Goal: Information Seeking & Learning: Learn about a topic

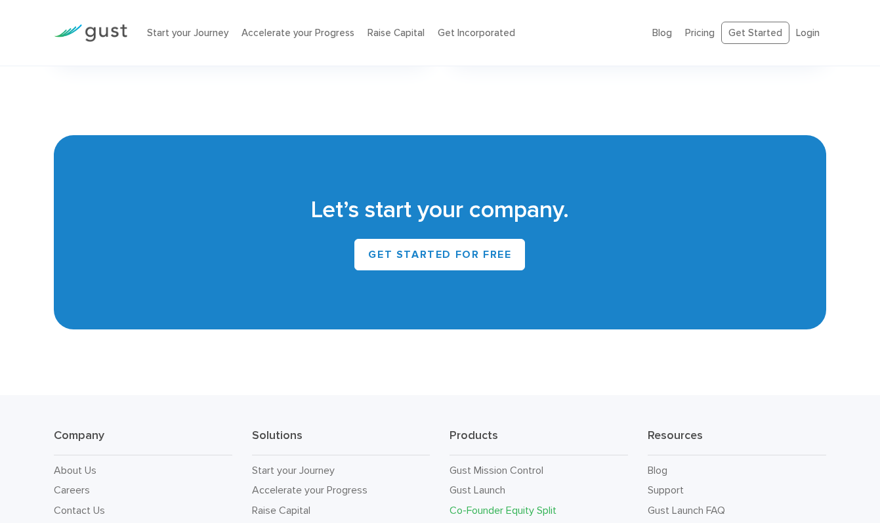
scroll to position [5816, 0]
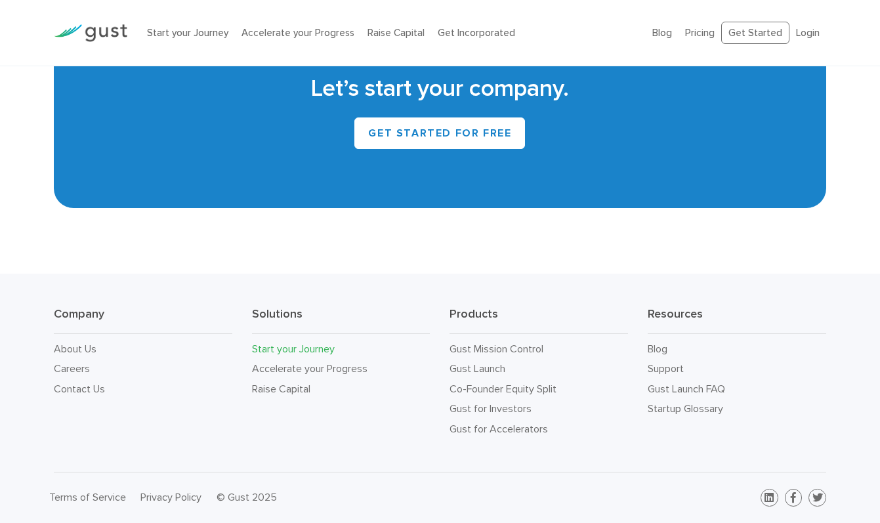
click at [315, 346] on link "Start your Journey" at bounding box center [293, 348] width 83 height 12
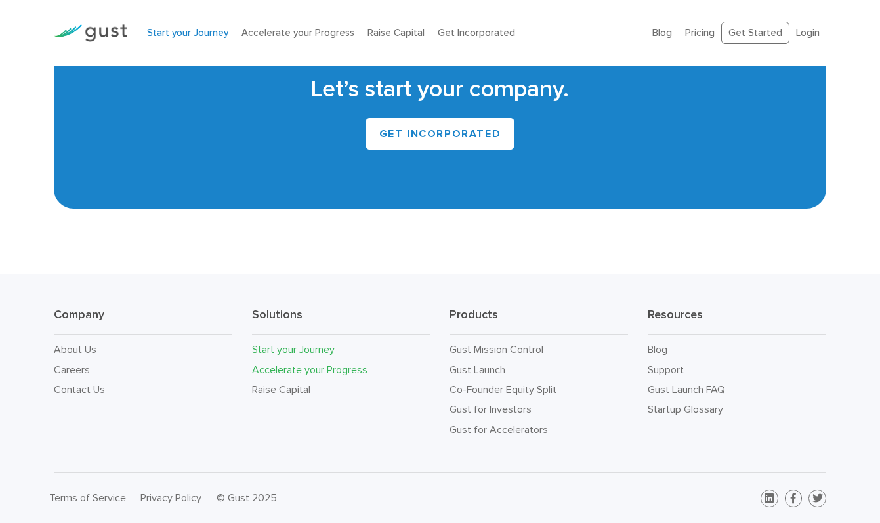
click at [322, 371] on link "Accelerate your Progress" at bounding box center [309, 369] width 115 height 12
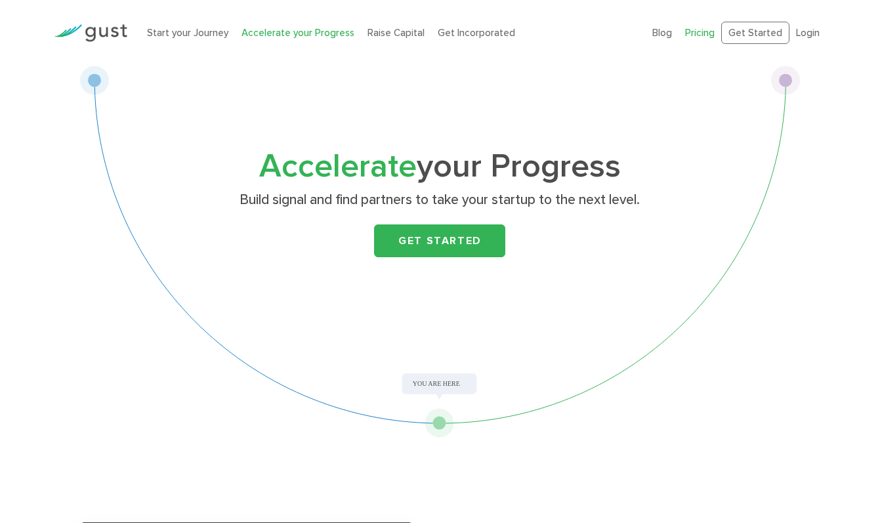
click at [693, 33] on link "Pricing" at bounding box center [700, 33] width 30 height 12
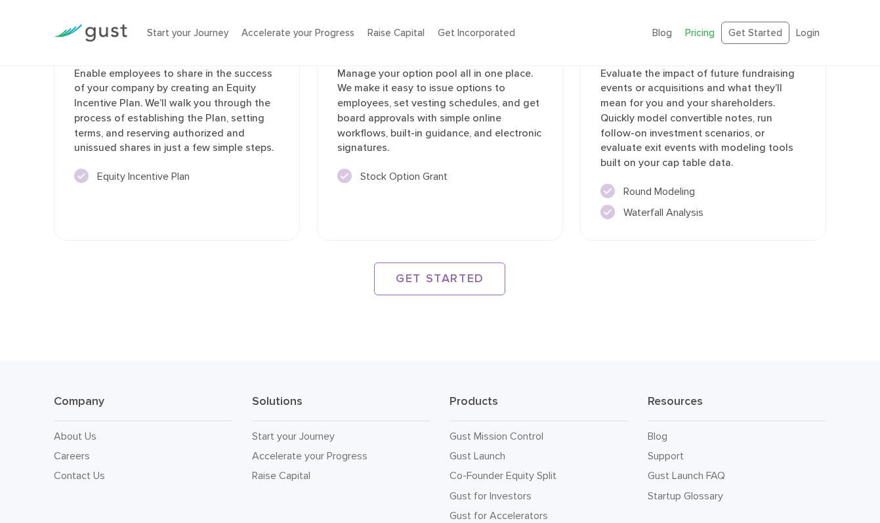
scroll to position [1997, 0]
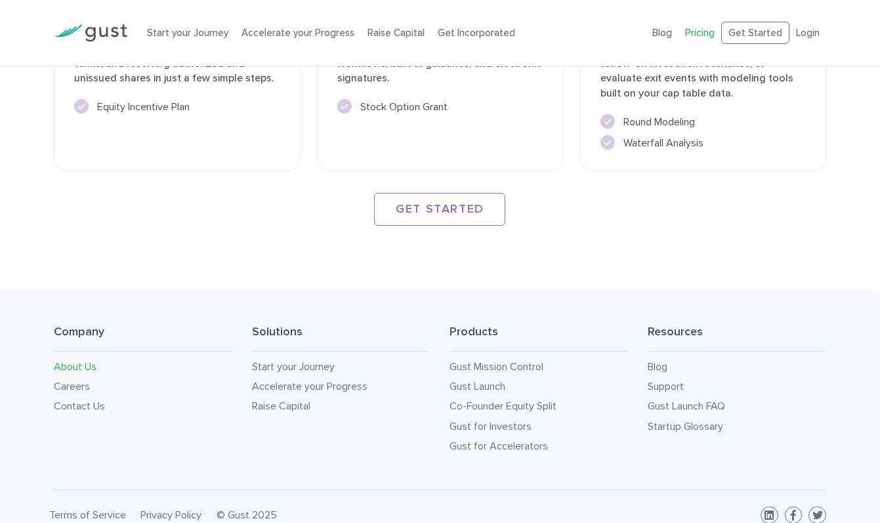
click at [91, 360] on link "About Us" at bounding box center [75, 366] width 43 height 12
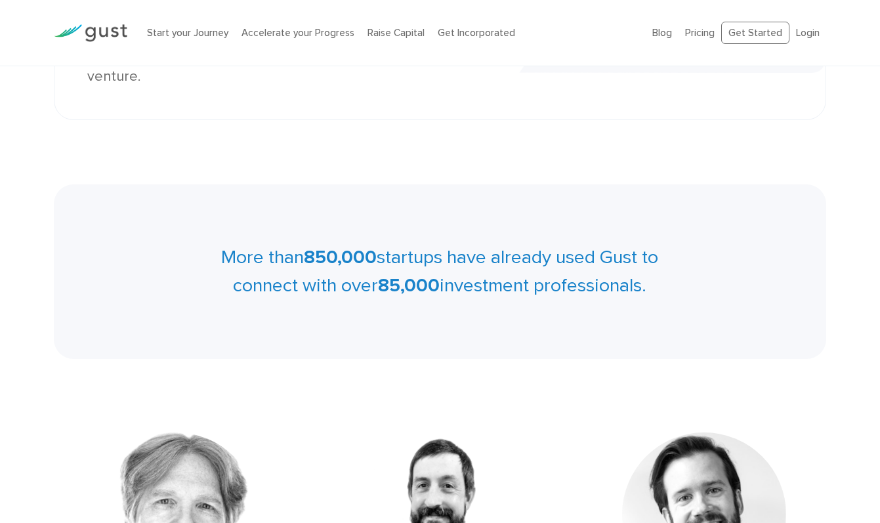
scroll to position [459, 0]
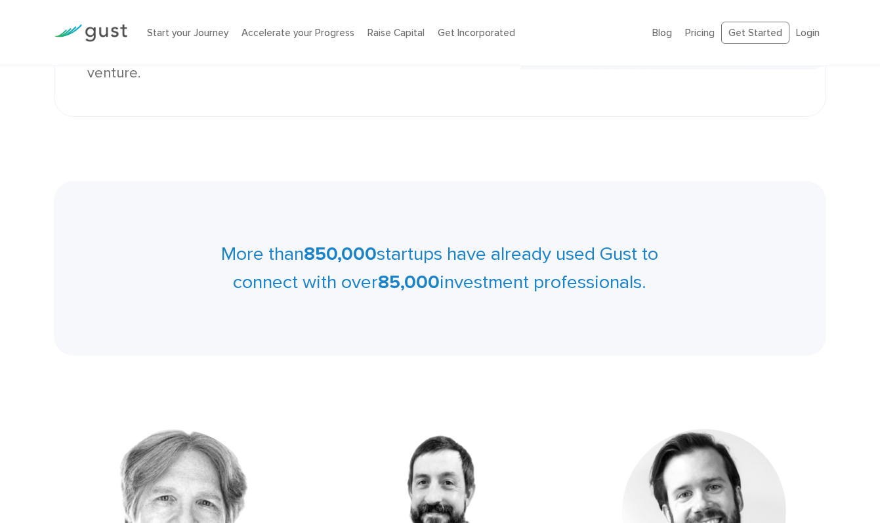
click at [403, 44] on div "Start your Journey Accelerate your Progress Raise Capital Get Incorporated" at bounding box center [389, 32] width 505 height 41
click at [401, 33] on link "Raise Capital" at bounding box center [395, 33] width 57 height 12
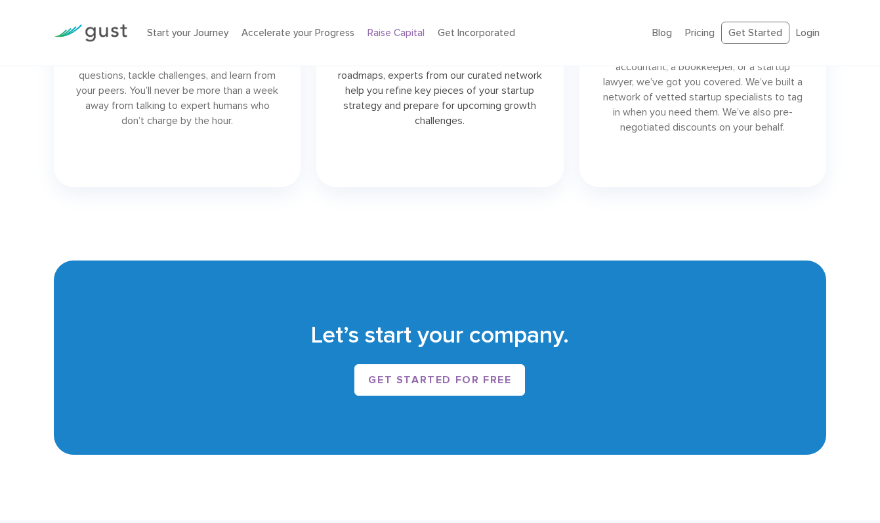
scroll to position [2162, 0]
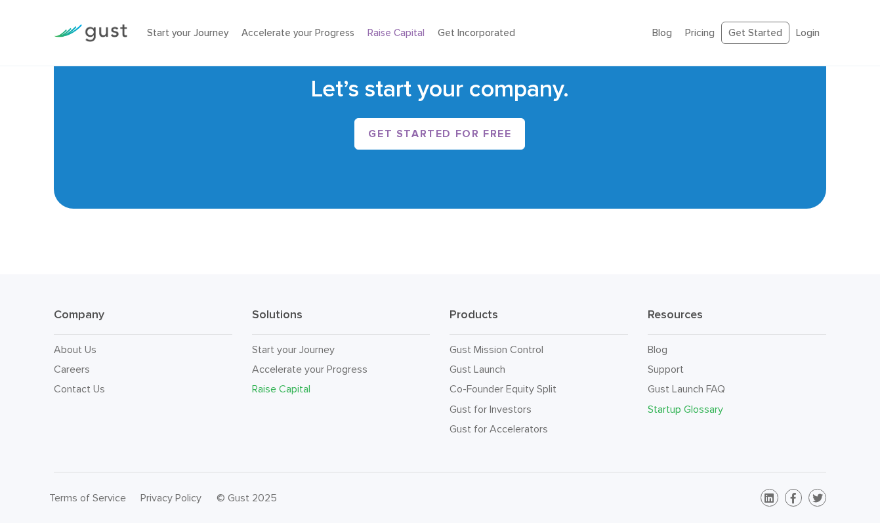
click at [663, 412] on link "Startup Glossary" at bounding box center [685, 409] width 75 height 12
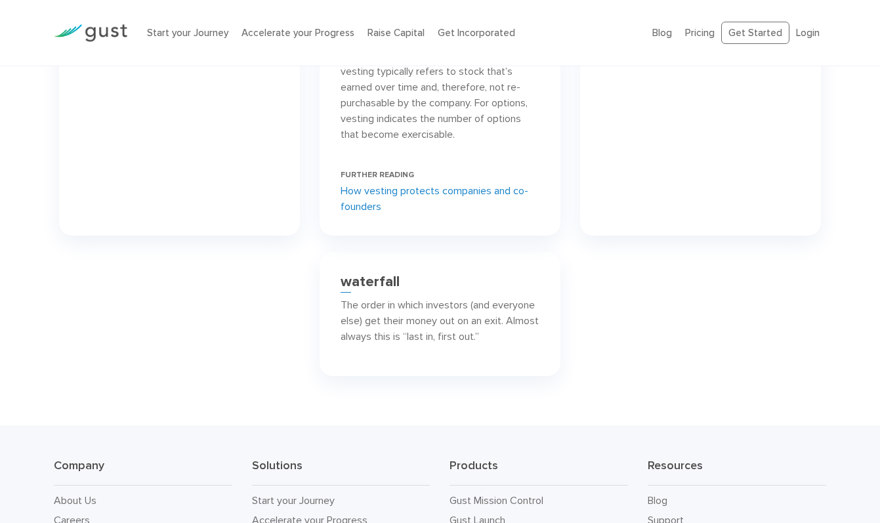
scroll to position [9372, 0]
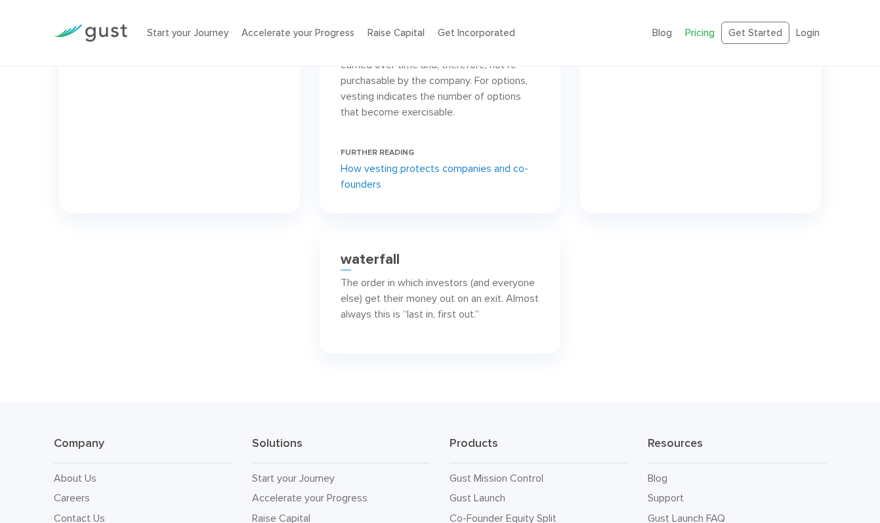
click at [703, 37] on link "Pricing" at bounding box center [700, 33] width 30 height 12
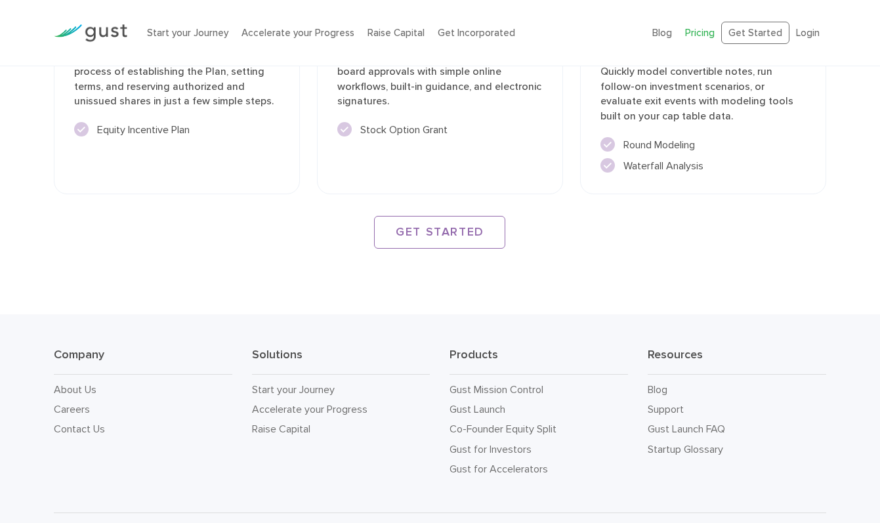
scroll to position [1997, 0]
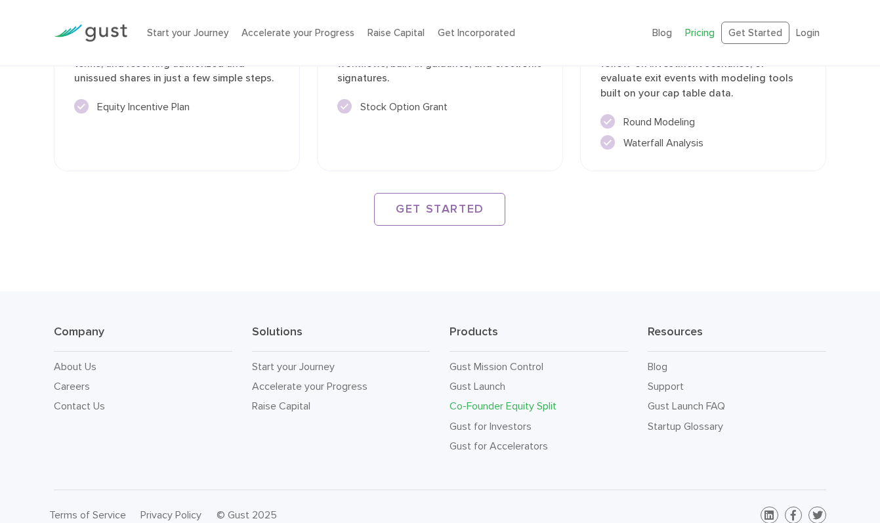
click at [555, 400] on link "Co-Founder Equity Split" at bounding box center [502, 406] width 107 height 12
click at [499, 360] on link "Gust Mission Control" at bounding box center [496, 366] width 94 height 12
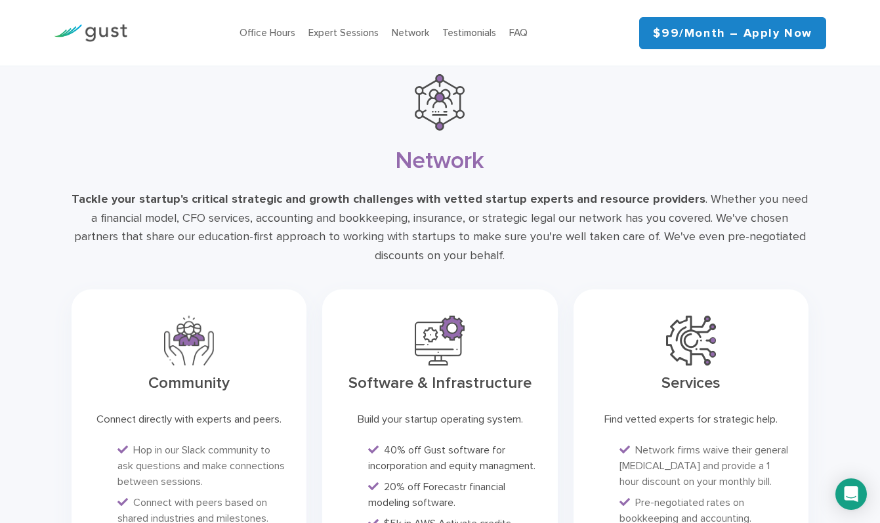
scroll to position [4108, 0]
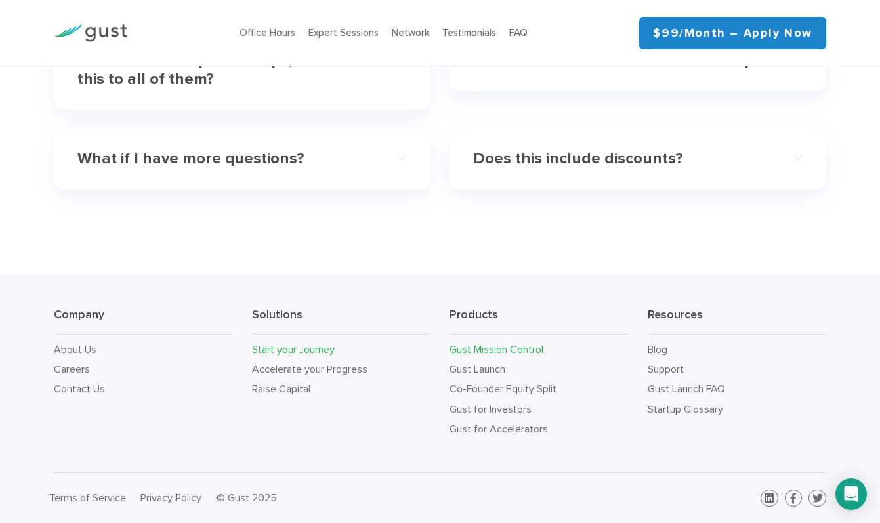
click at [333, 349] on link "Start your Journey" at bounding box center [293, 349] width 83 height 12
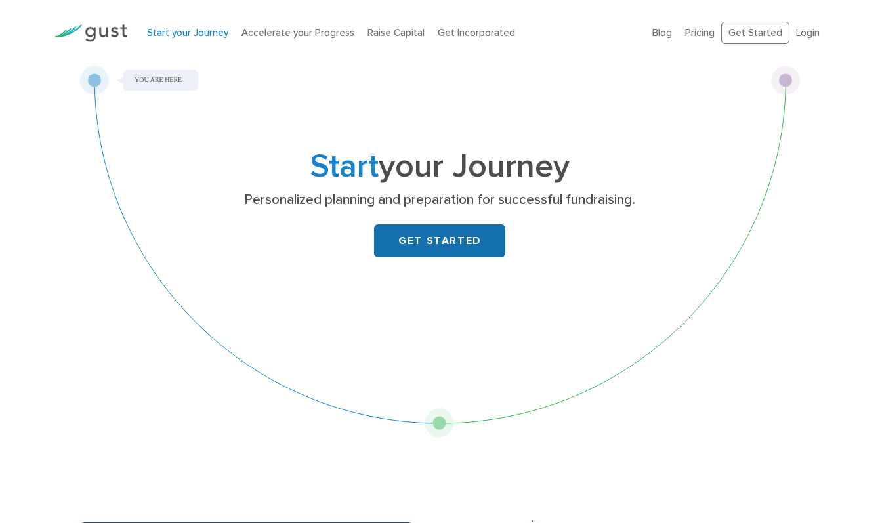
click at [410, 238] on link "GET STARTED" at bounding box center [439, 240] width 131 height 33
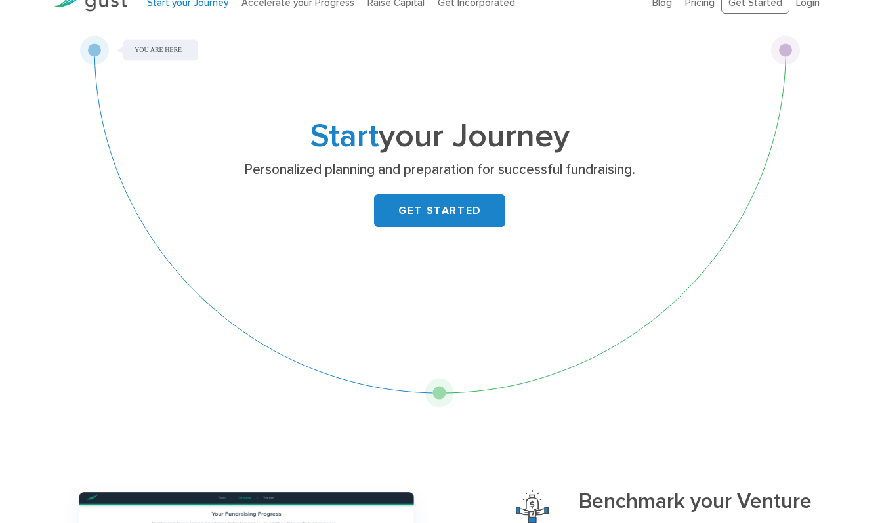
scroll to position [2, 0]
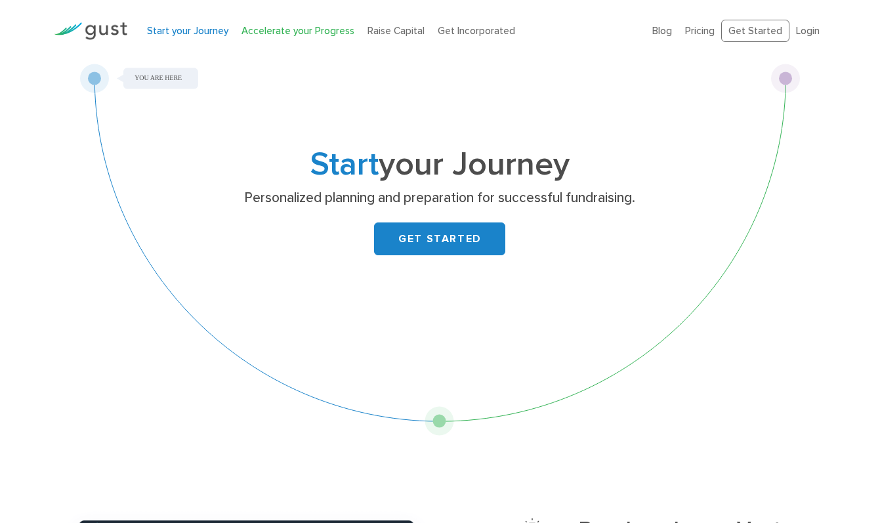
click at [287, 30] on link "Accelerate your Progress" at bounding box center [297, 31] width 113 height 12
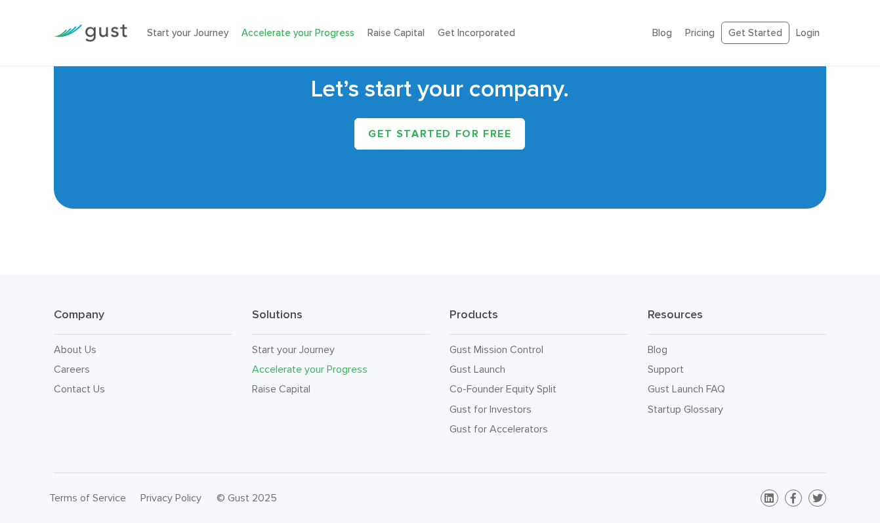
scroll to position [2207, 0]
click at [320, 346] on link "Start your Journey" at bounding box center [293, 349] width 83 height 12
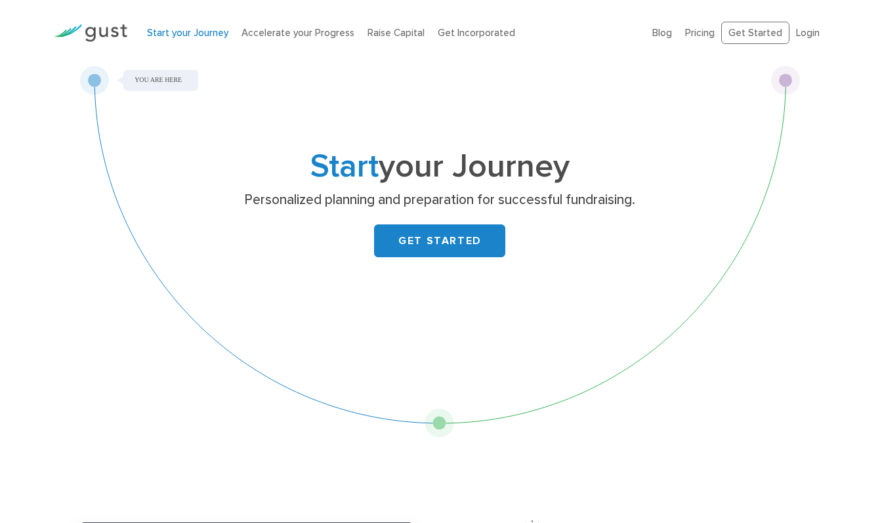
click at [111, 379] on div "Start your Journey Personalized planning and preparation for successful fundrai…" at bounding box center [439, 252] width 720 height 372
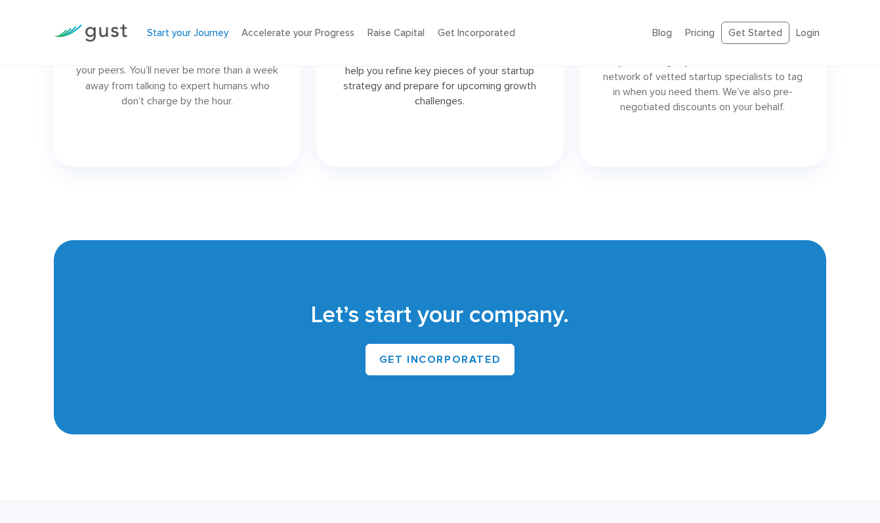
scroll to position [2376, 0]
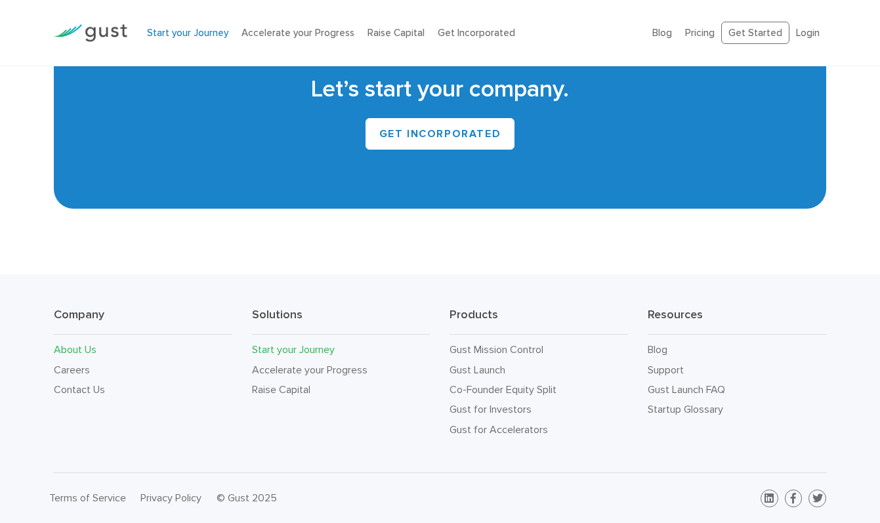
click at [81, 349] on link "About Us" at bounding box center [75, 349] width 43 height 12
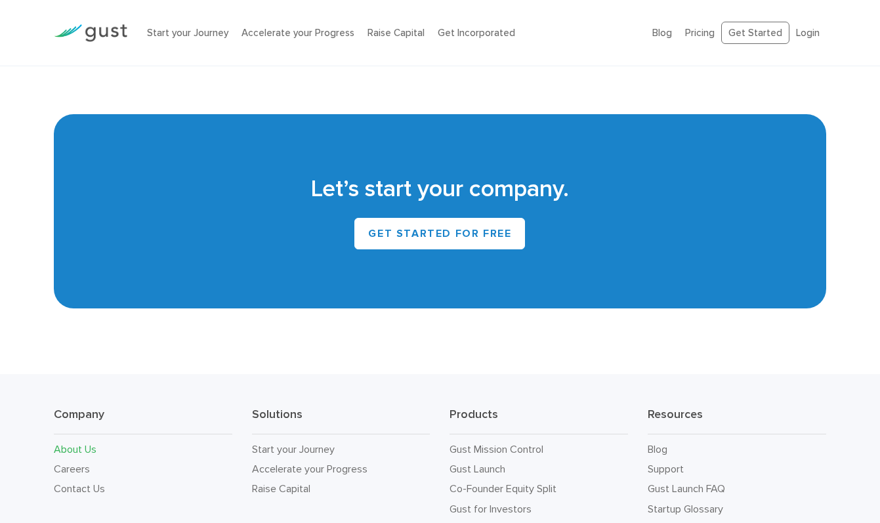
scroll to position [1189, 0]
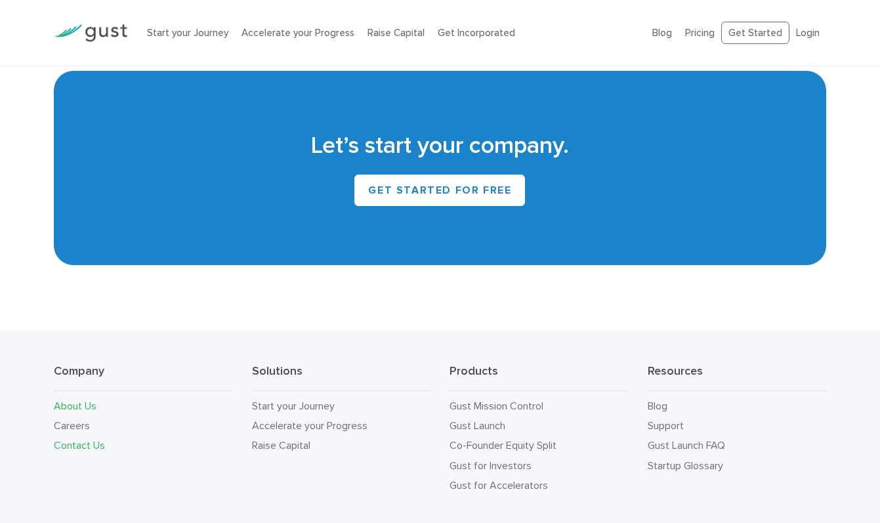
click at [89, 439] on link "Contact Us" at bounding box center [79, 445] width 51 height 12
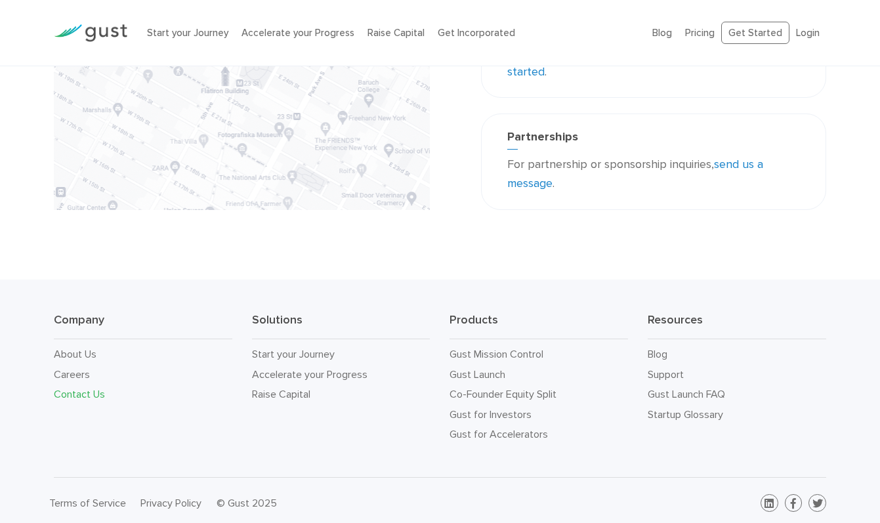
scroll to position [381, 0]
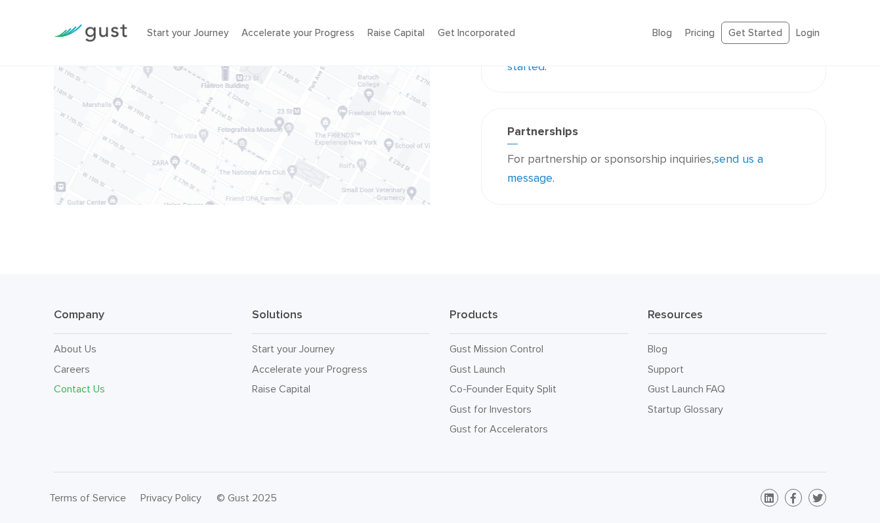
click at [82, 375] on li "Careers" at bounding box center [143, 370] width 178 height 20
click at [79, 370] on link "Careers" at bounding box center [72, 369] width 36 height 12
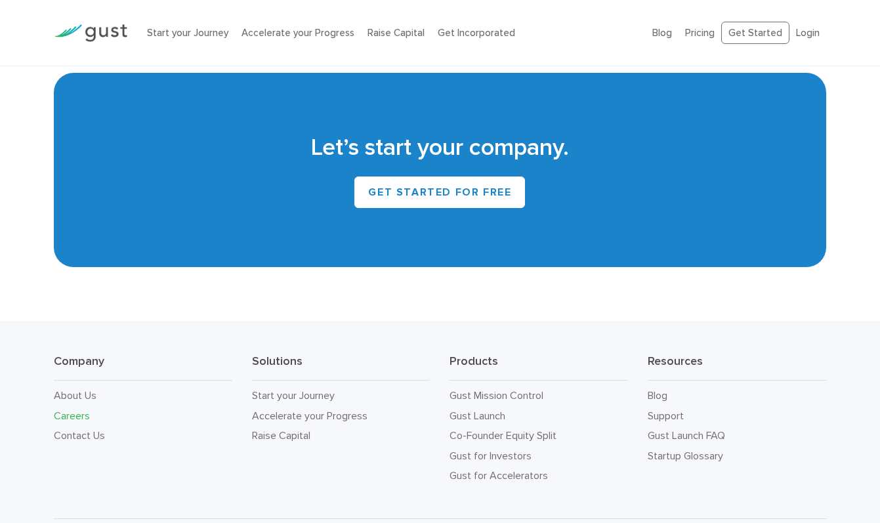
scroll to position [2907, 0]
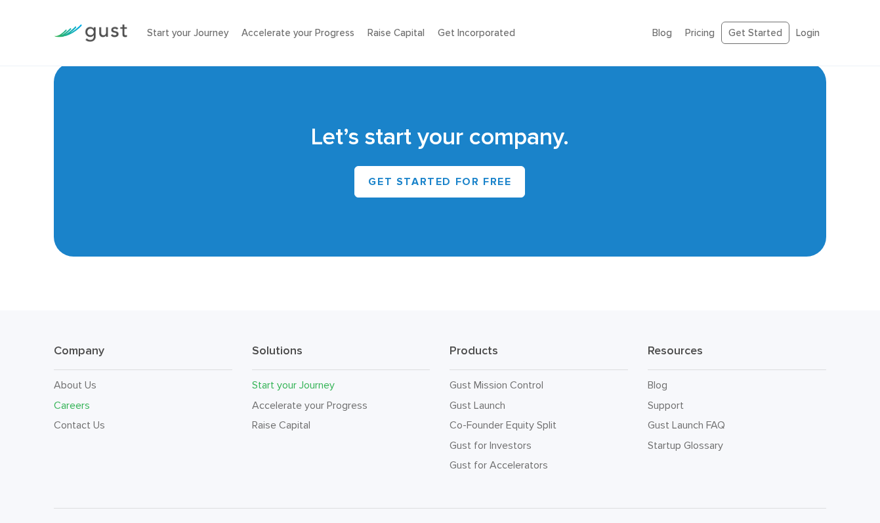
click at [329, 383] on link "Start your Journey" at bounding box center [293, 385] width 83 height 12
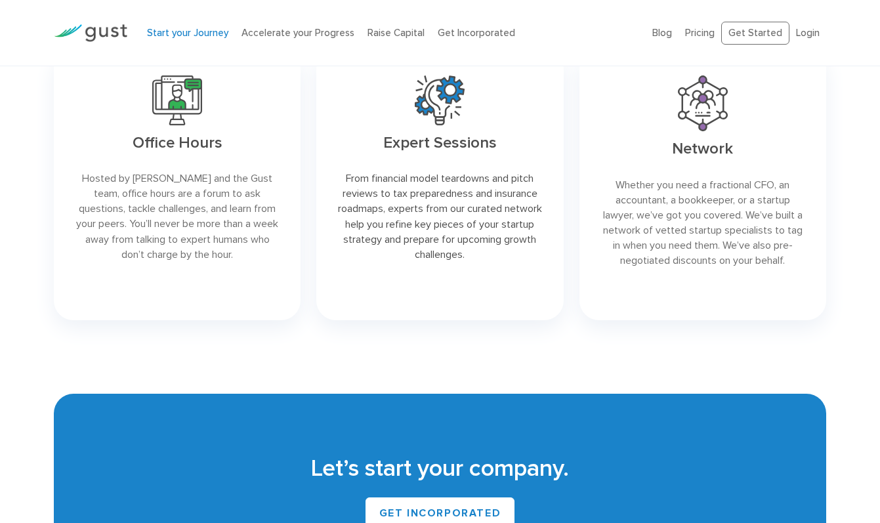
scroll to position [2376, 0]
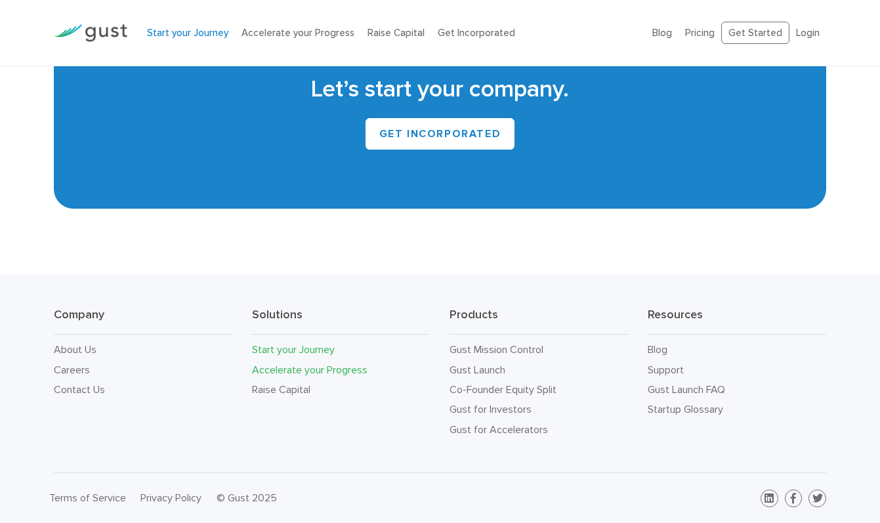
click at [314, 369] on link "Accelerate your Progress" at bounding box center [309, 369] width 115 height 12
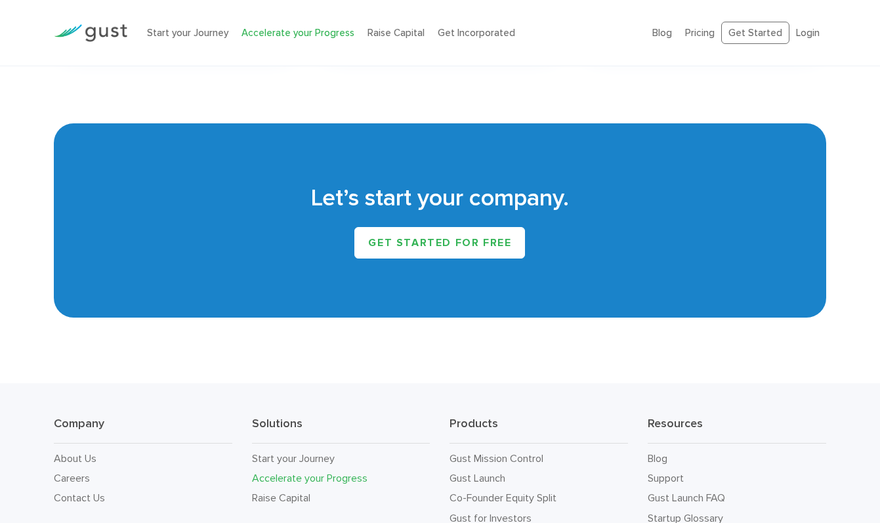
scroll to position [2207, 0]
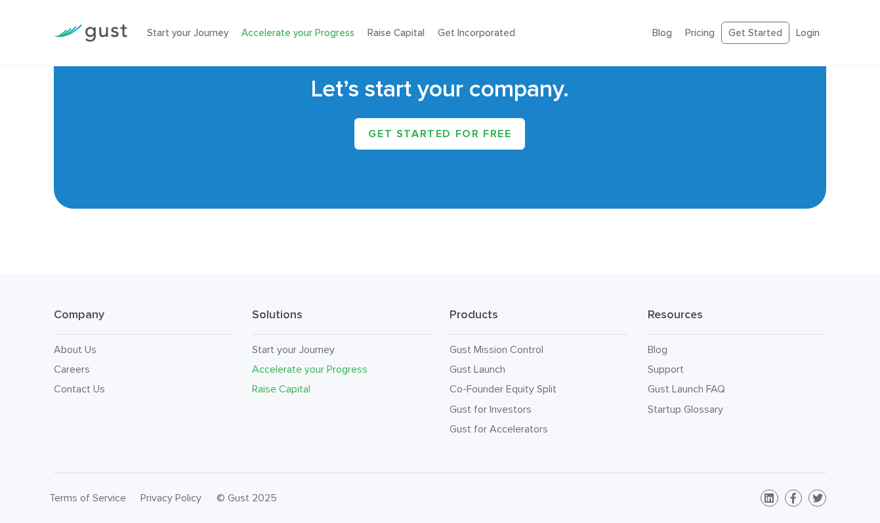
click at [303, 393] on link "Raise Capital" at bounding box center [281, 389] width 58 height 12
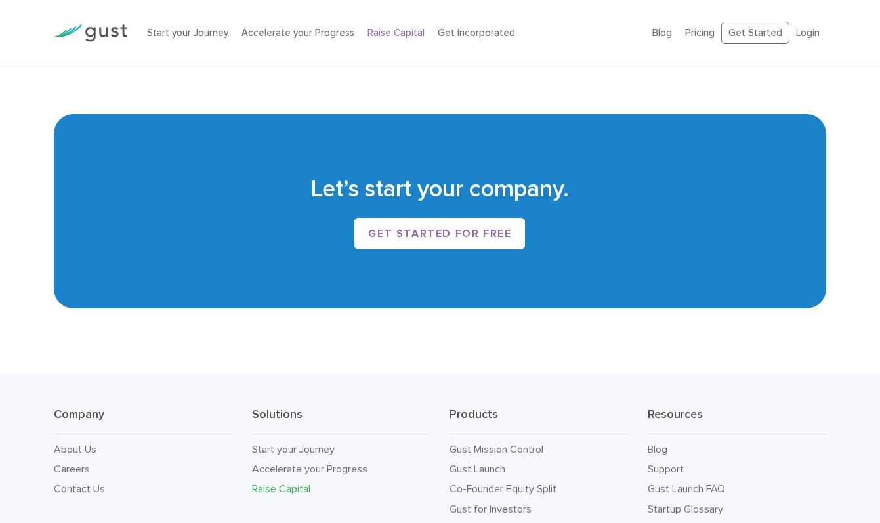
scroll to position [2162, 0]
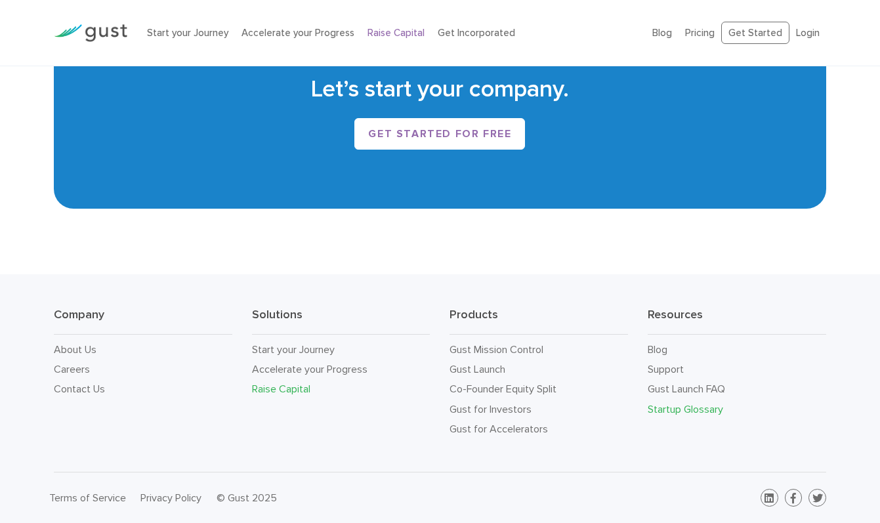
click at [680, 409] on link "Startup Glossary" at bounding box center [685, 409] width 75 height 12
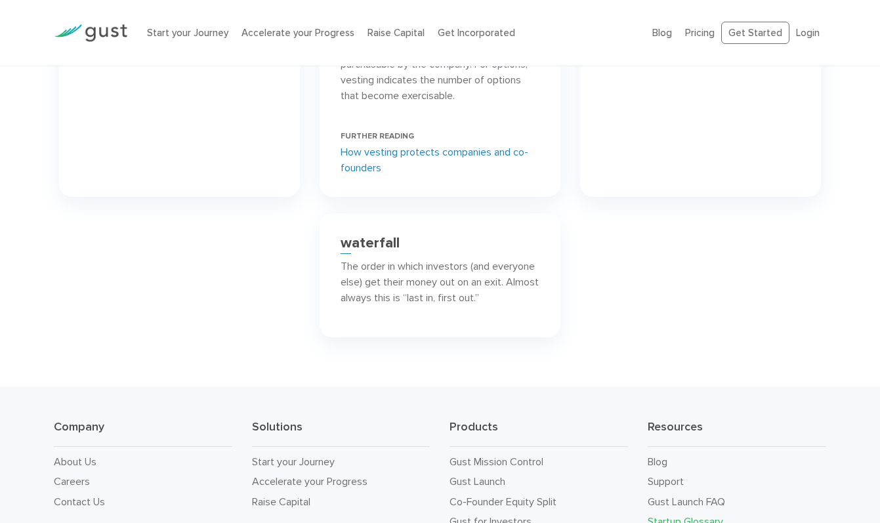
scroll to position [9612, 0]
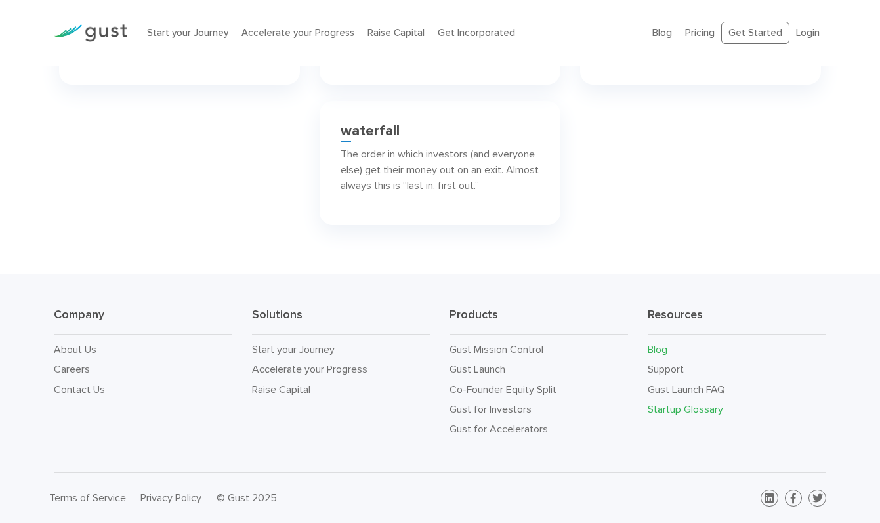
click at [665, 348] on link "Blog" at bounding box center [658, 349] width 20 height 12
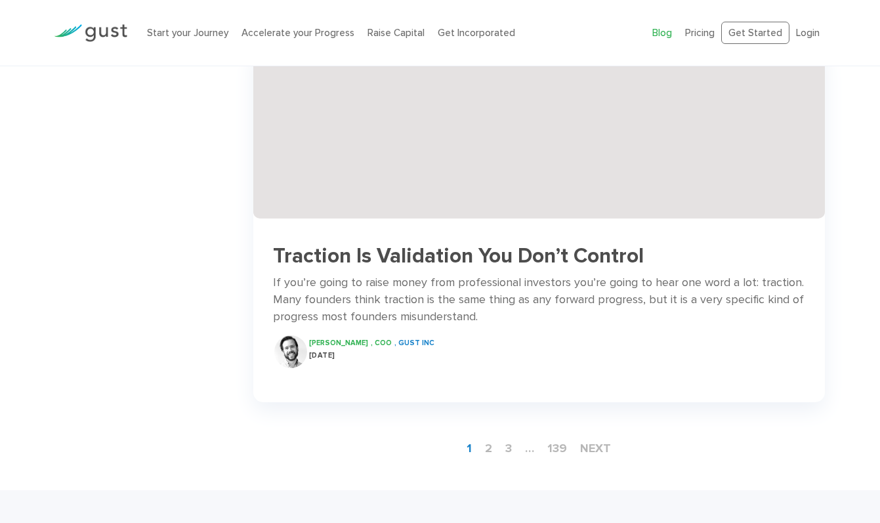
scroll to position [2003, 0]
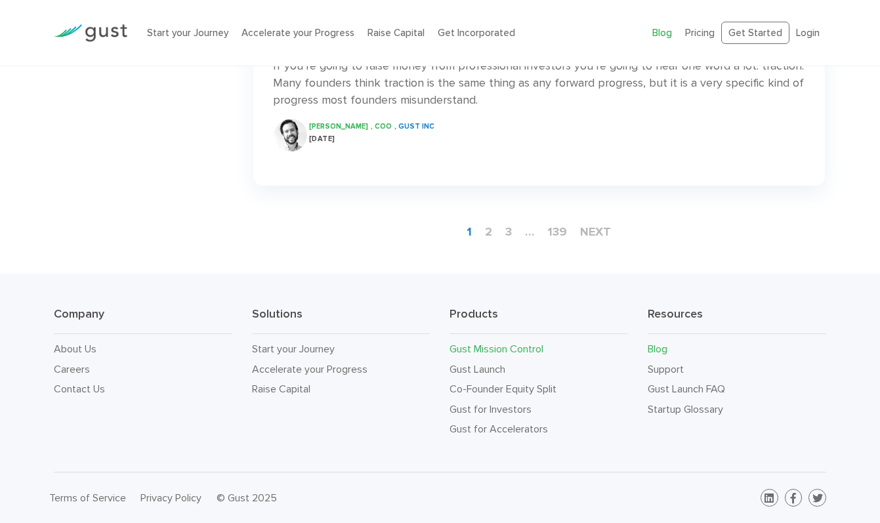
click at [529, 348] on link "Gust Mission Control" at bounding box center [496, 348] width 94 height 12
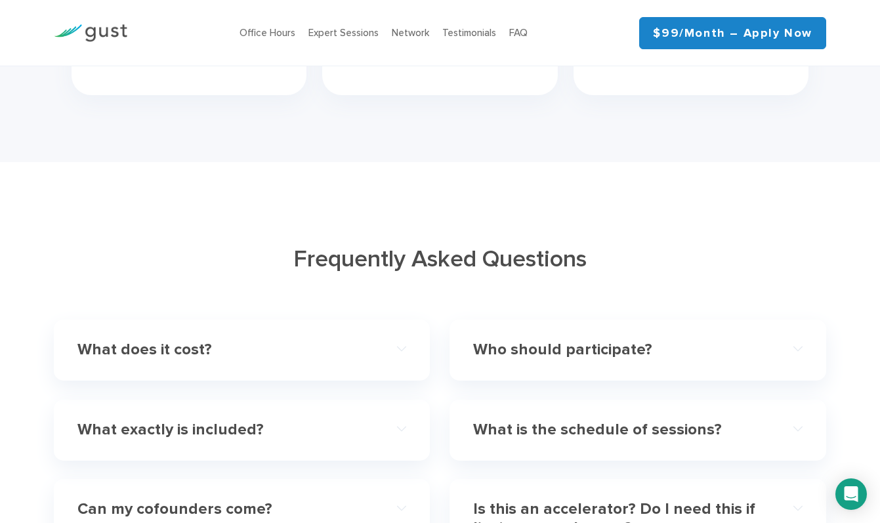
scroll to position [3559, 0]
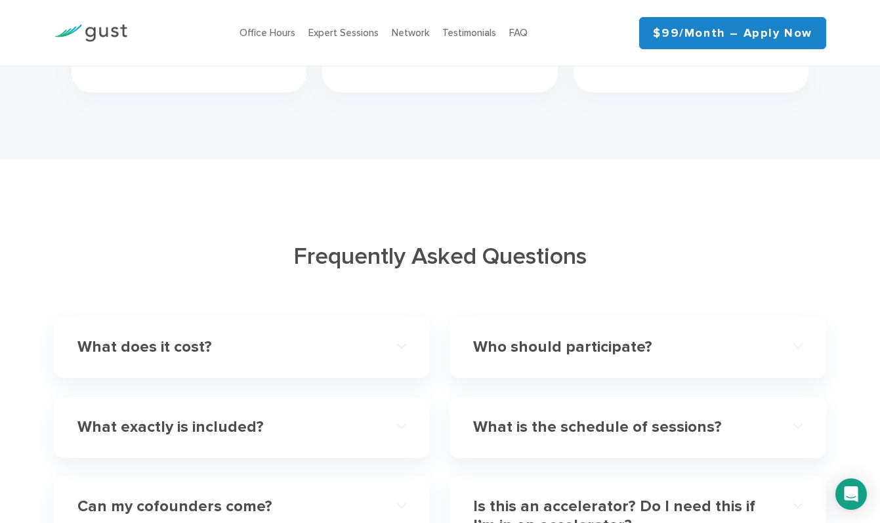
click at [315, 348] on h4 "What does it cost?" at bounding box center [225, 347] width 296 height 19
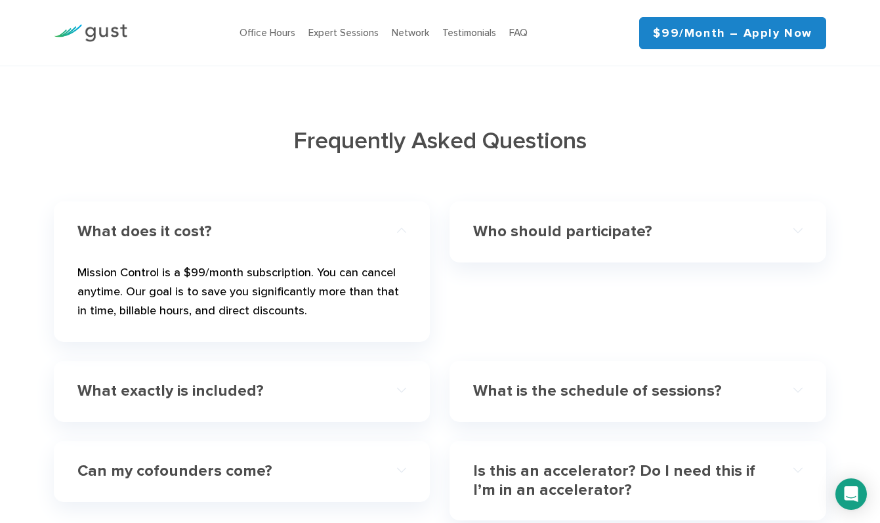
scroll to position [3674, 0]
click at [331, 407] on div "What exactly is included?" at bounding box center [241, 392] width 329 height 40
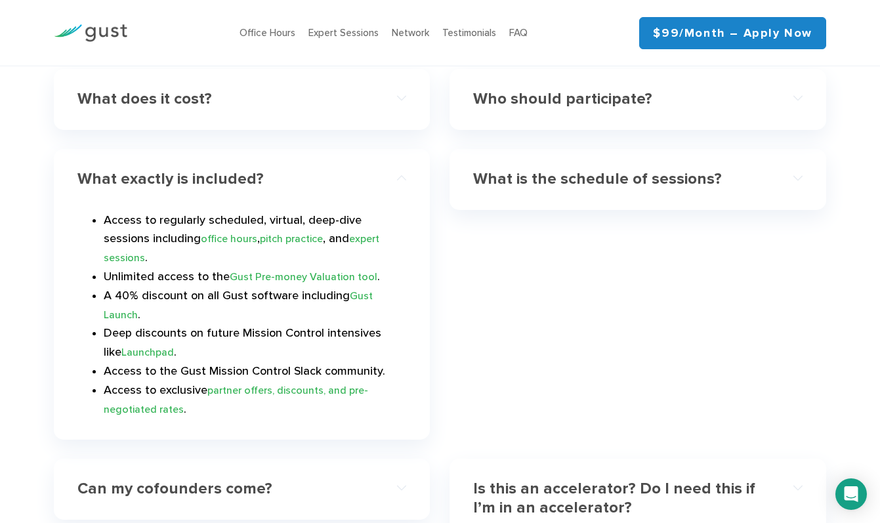
scroll to position [3784, 0]
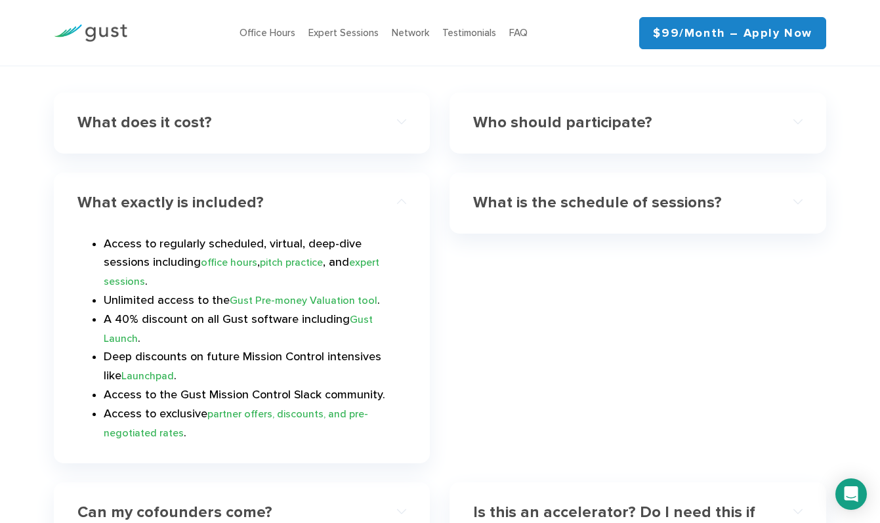
click at [342, 136] on div "What does it cost?" at bounding box center [241, 123] width 329 height 40
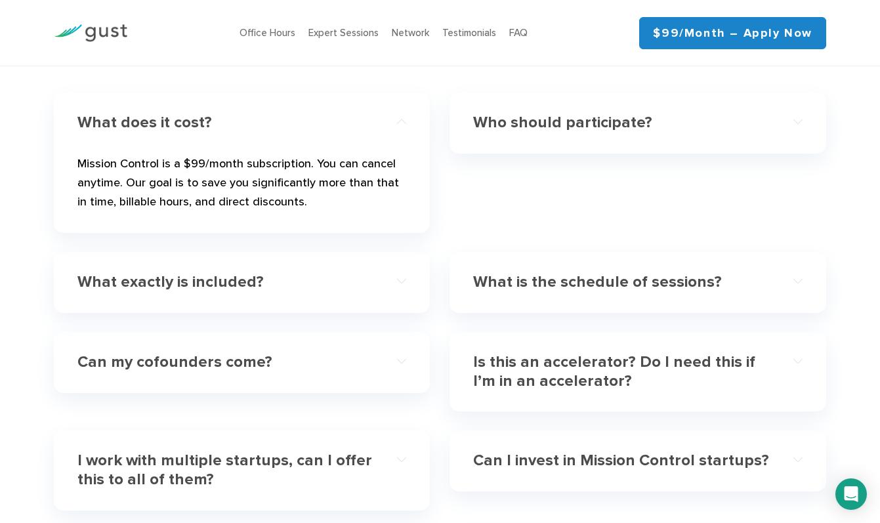
click at [512, 142] on div "Who should participate?" at bounding box center [637, 123] width 329 height 40
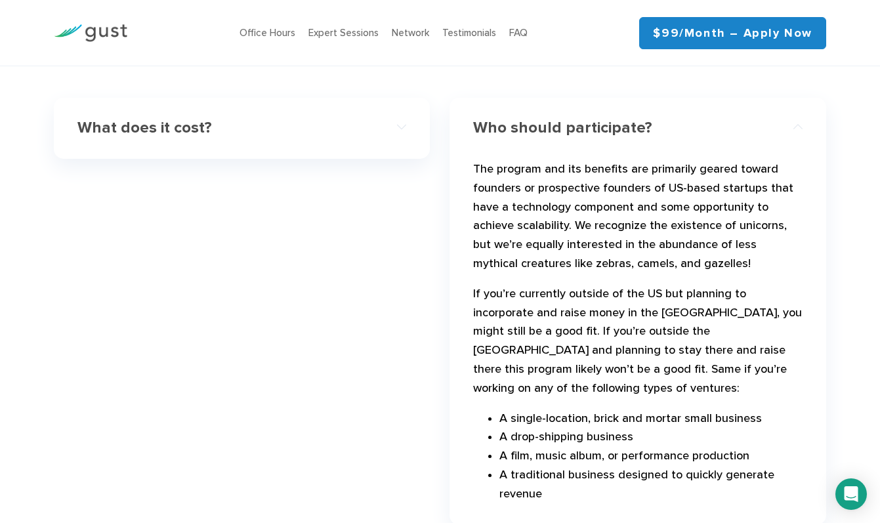
click at [384, 145] on div "What does it cost?" at bounding box center [241, 128] width 329 height 40
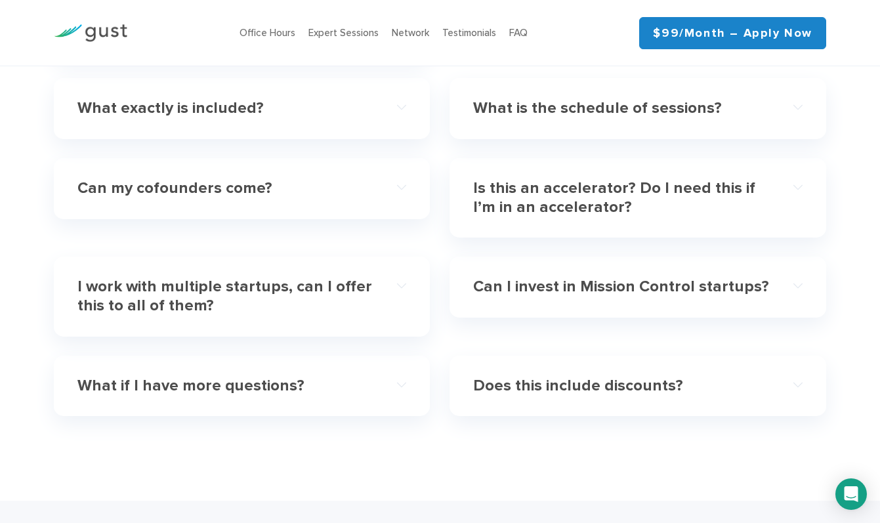
scroll to position [4188, 0]
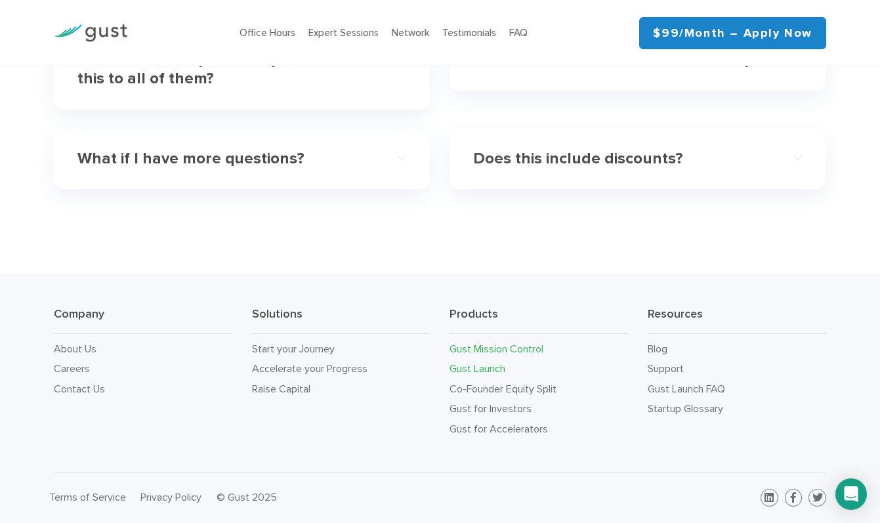
click at [495, 369] on link "Gust Launch" at bounding box center [477, 368] width 56 height 12
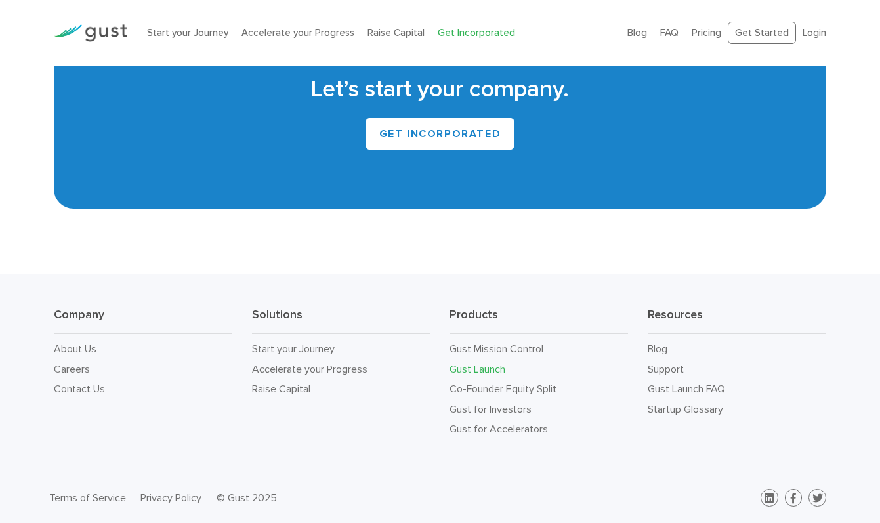
scroll to position [7787, 0]
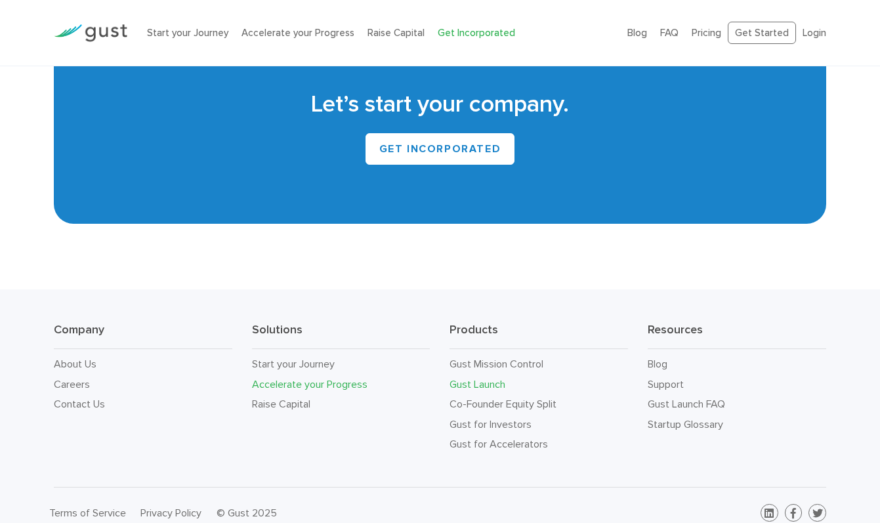
click at [320, 378] on link "Accelerate your Progress" at bounding box center [309, 384] width 115 height 12
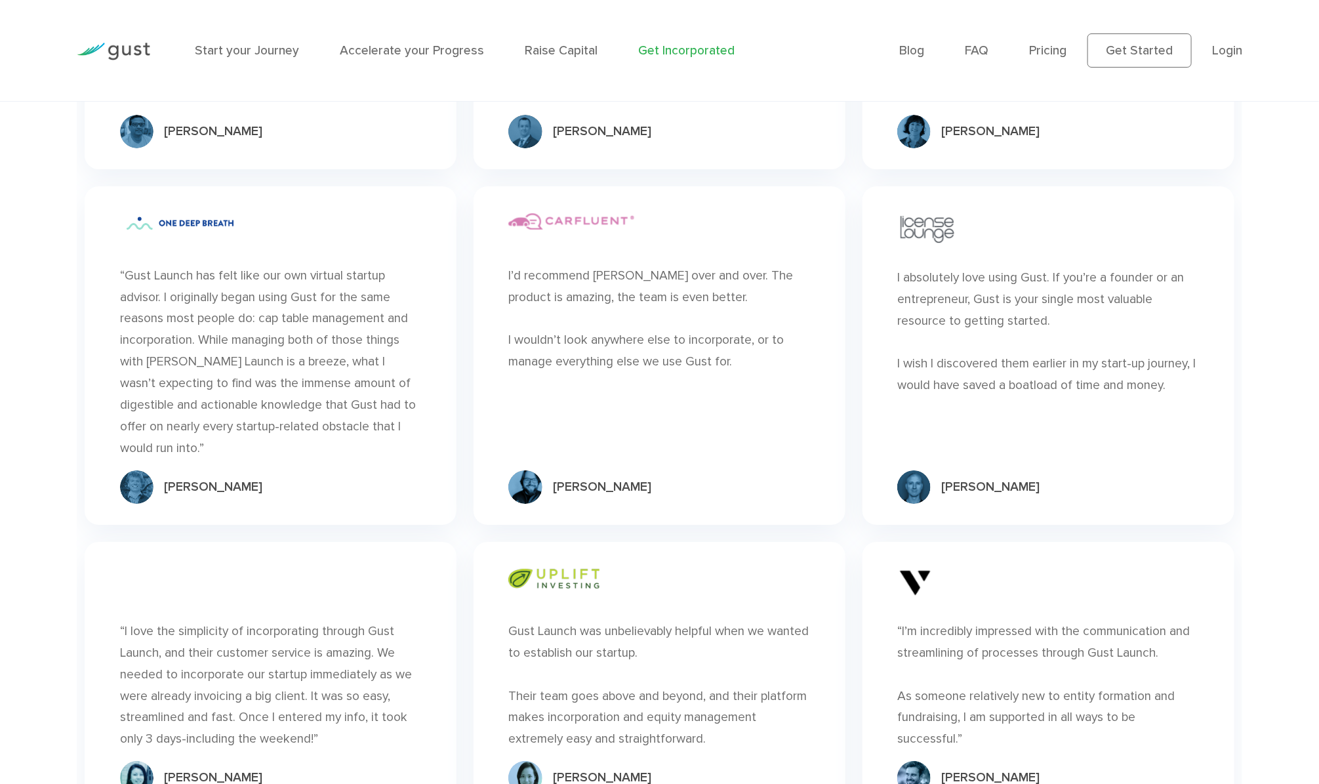
scroll to position [7663, 0]
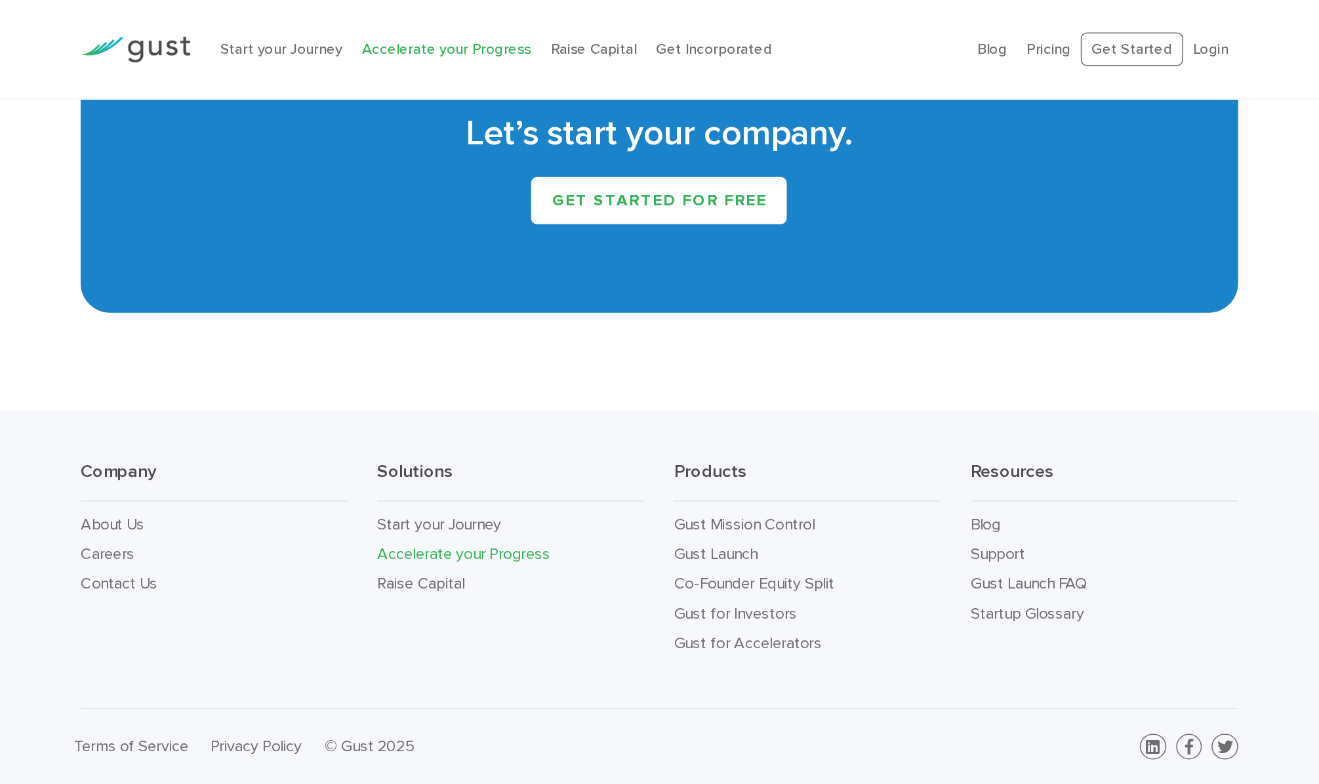
scroll to position [2191, 0]
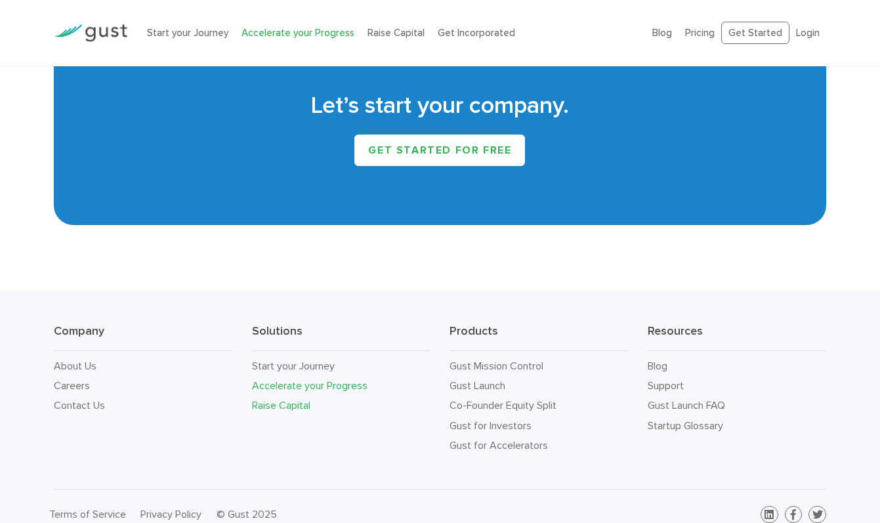
click at [293, 403] on link "Raise Capital" at bounding box center [281, 405] width 58 height 12
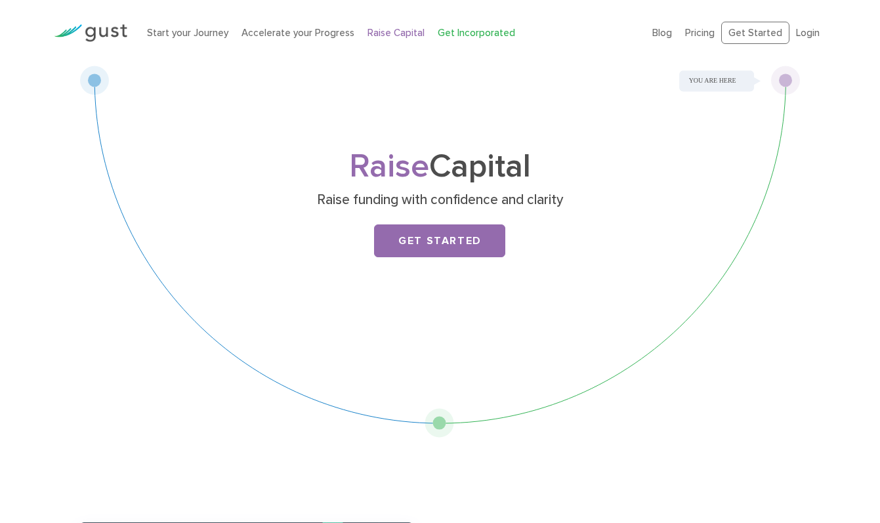
click at [444, 33] on link "Get Incorporated" at bounding box center [476, 33] width 77 height 12
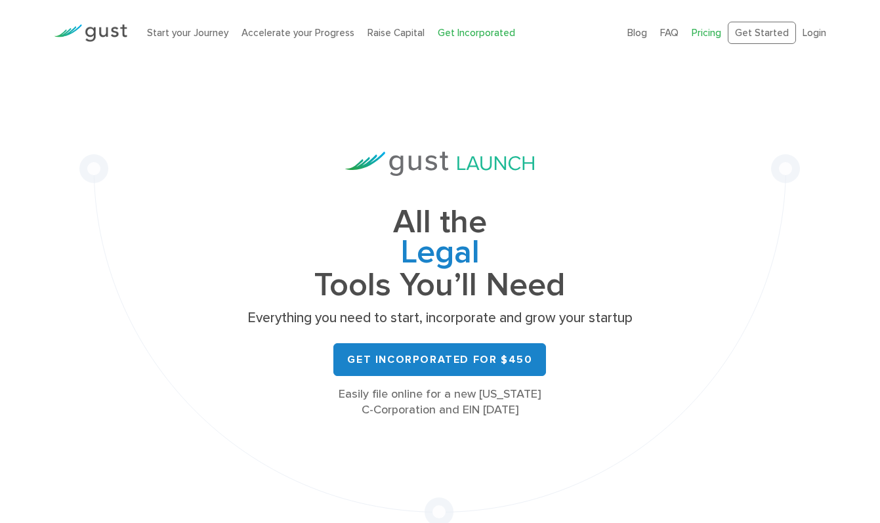
click at [701, 35] on link "Pricing" at bounding box center [707, 33] width 30 height 12
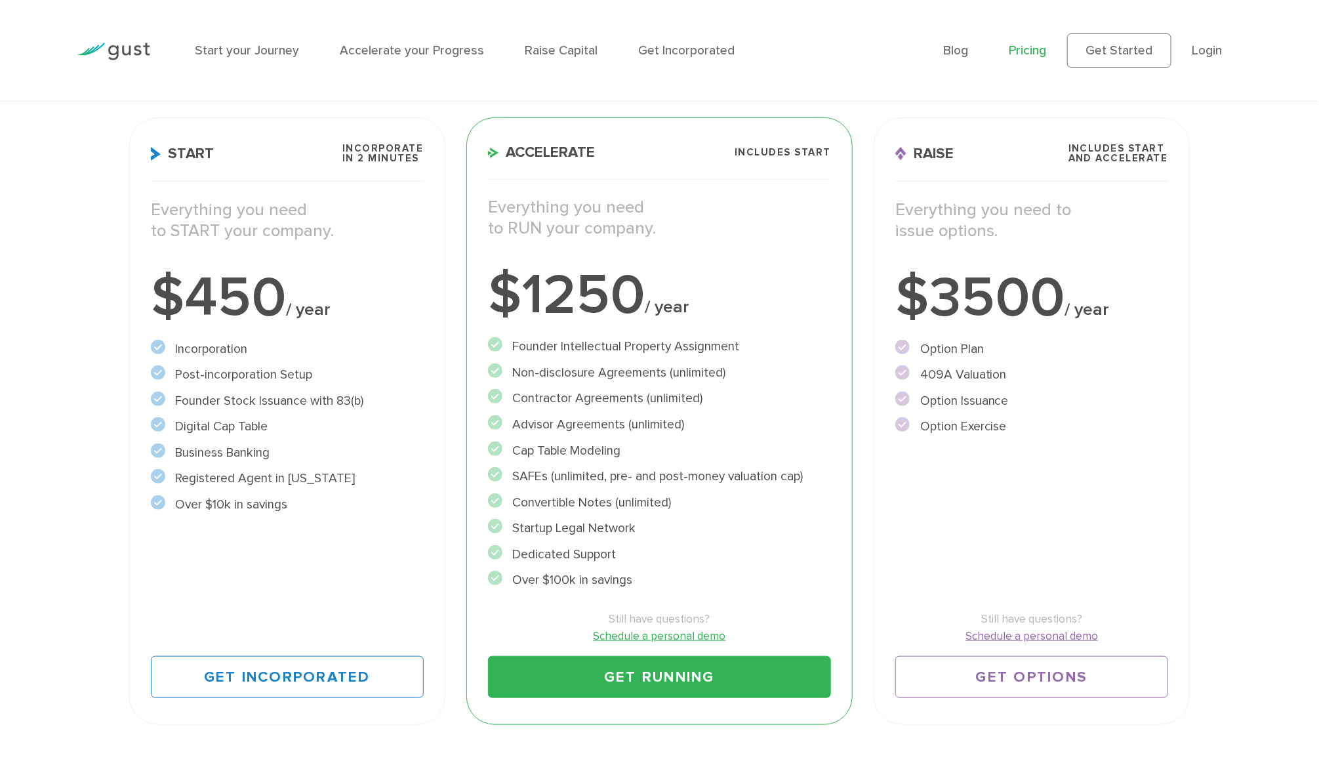
scroll to position [189, 0]
